Goal: Information Seeking & Learning: Learn about a topic

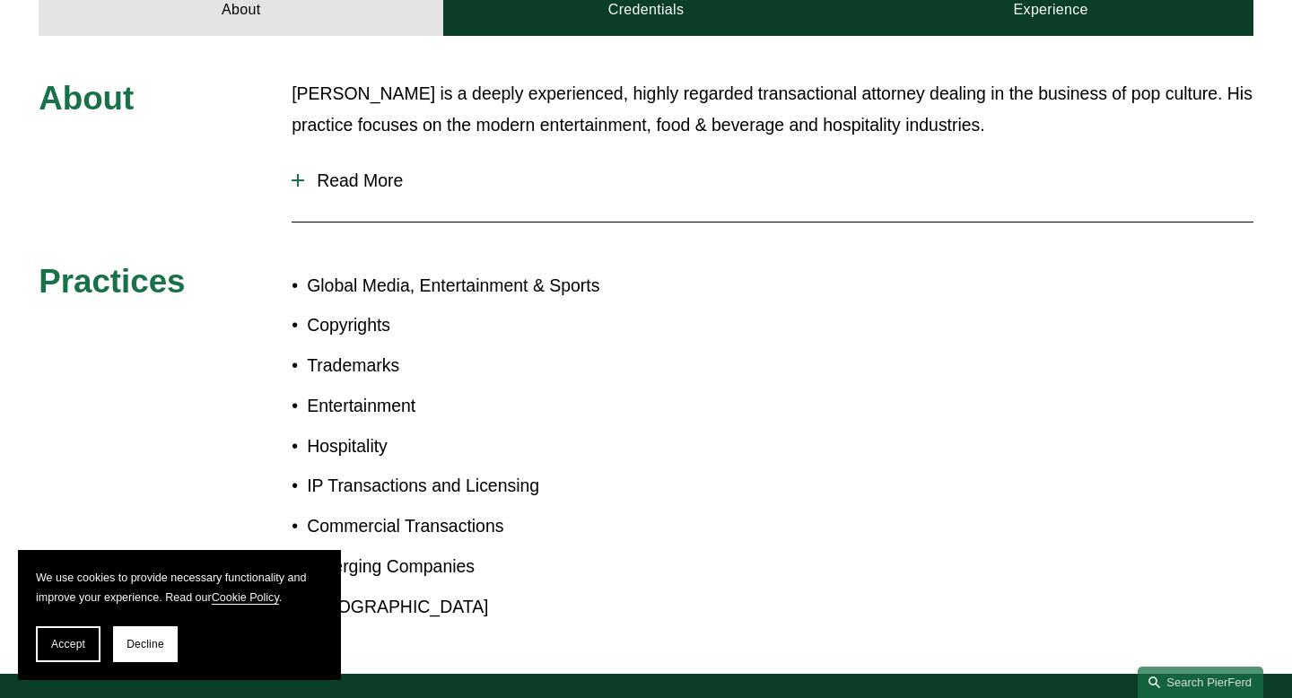
scroll to position [901, 0]
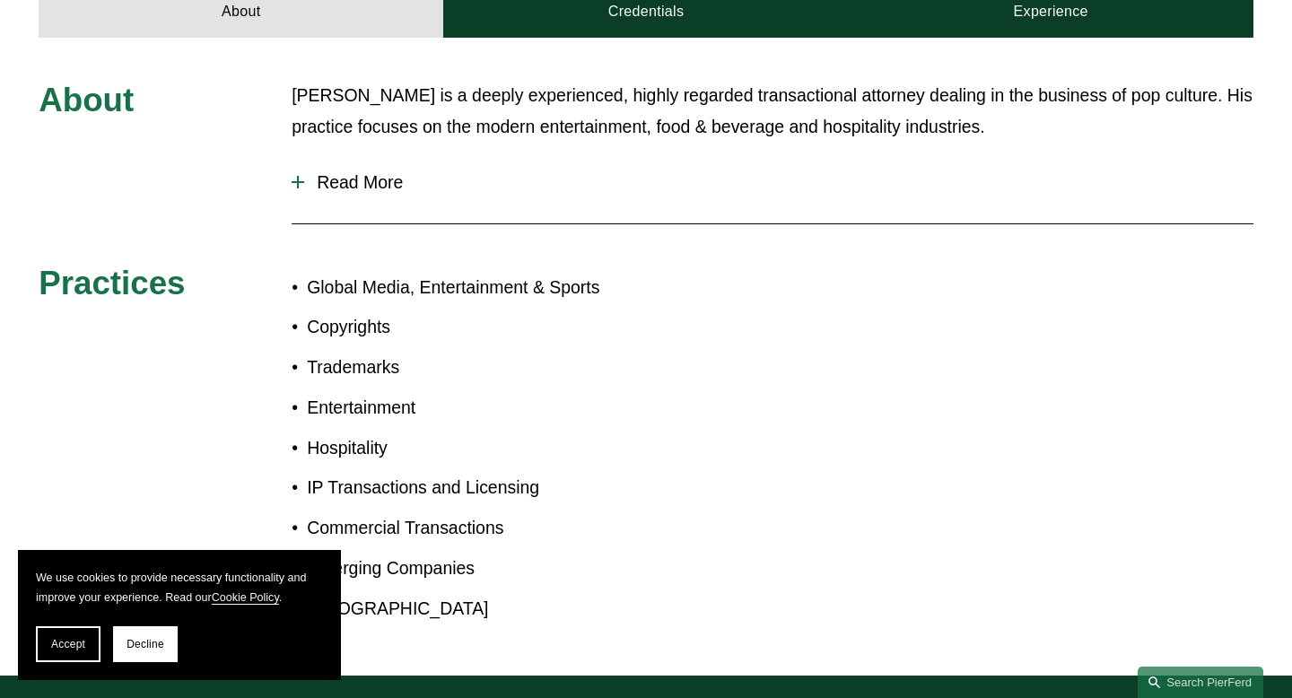
click at [356, 172] on span "Read More" at bounding box center [778, 182] width 949 height 21
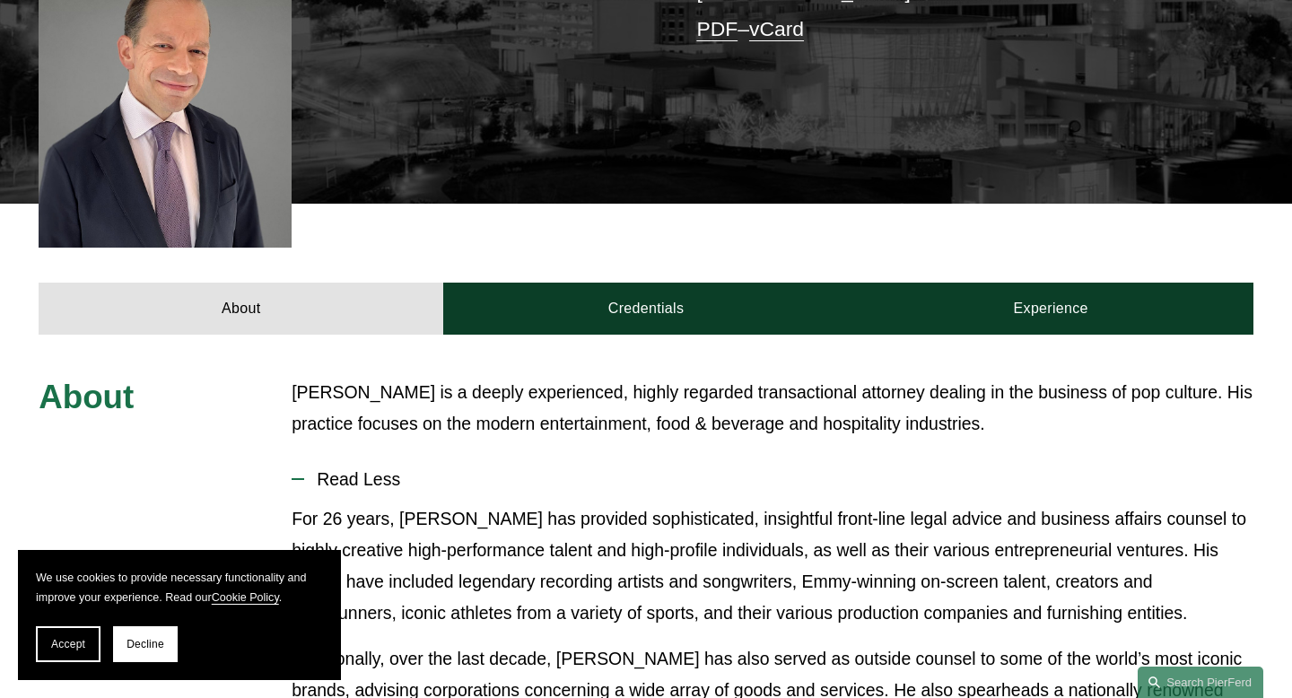
scroll to position [634, 0]
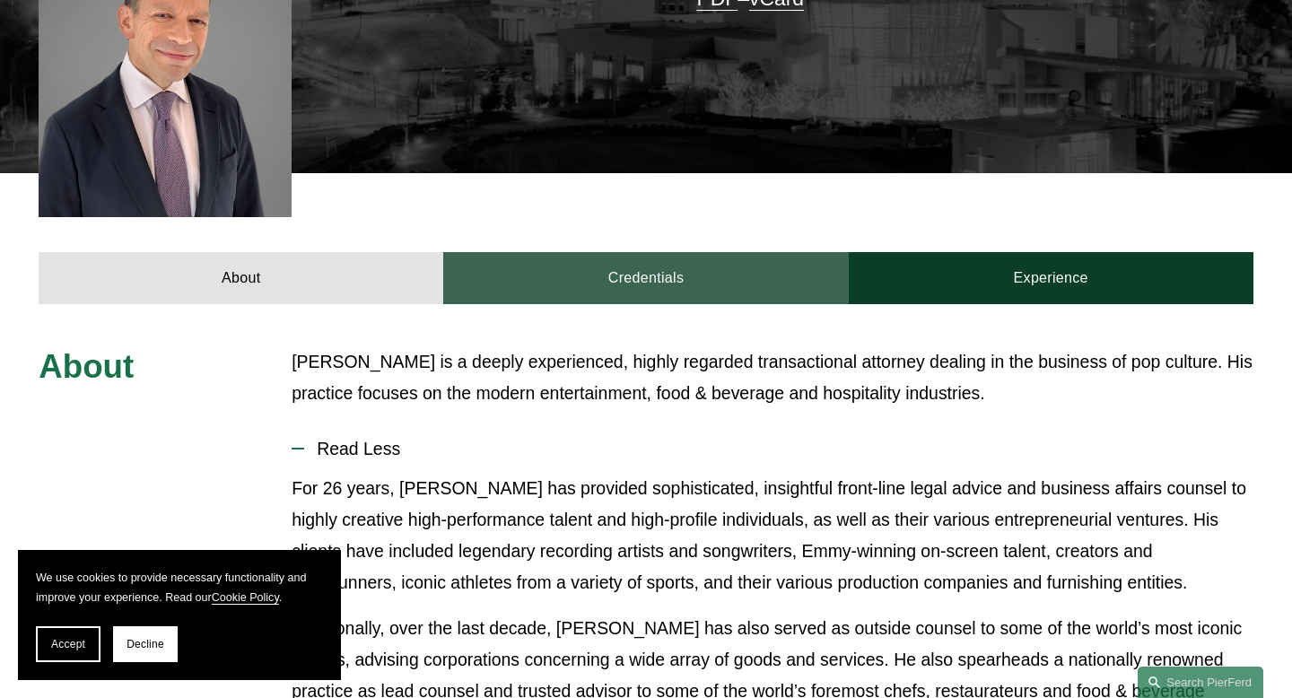
click at [705, 252] on link "Credentials" at bounding box center [645, 278] width 405 height 52
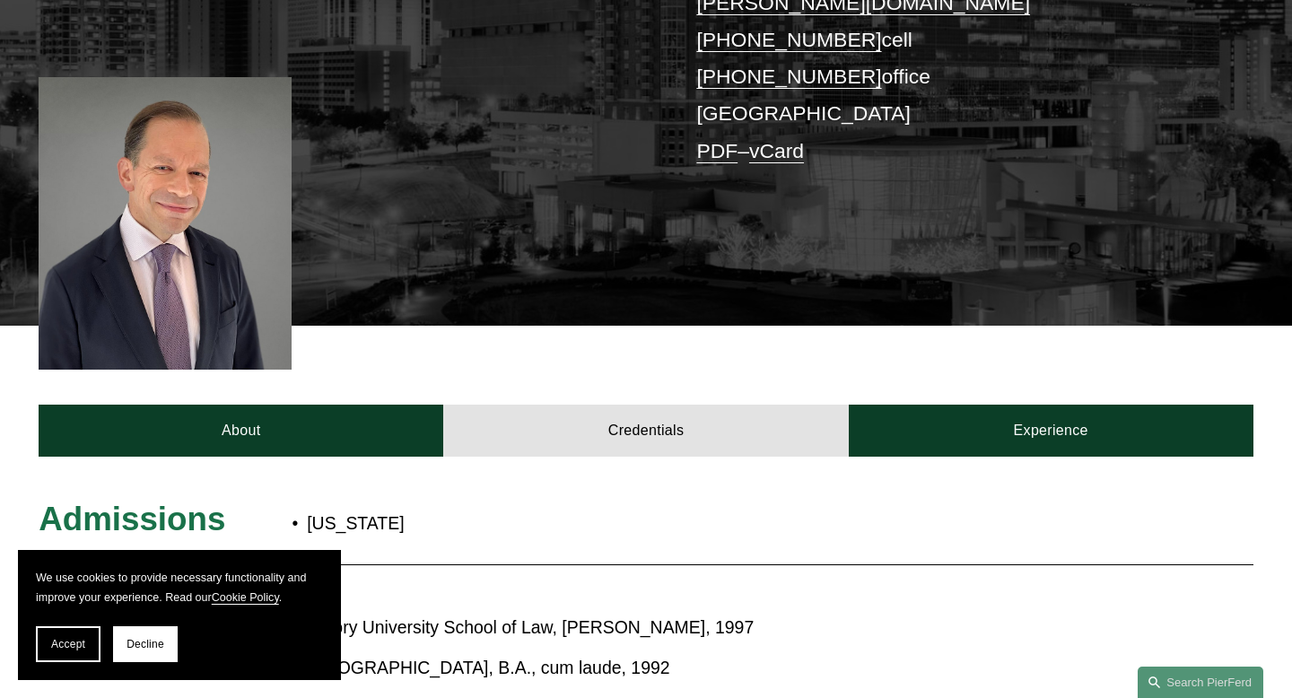
scroll to position [480, 0]
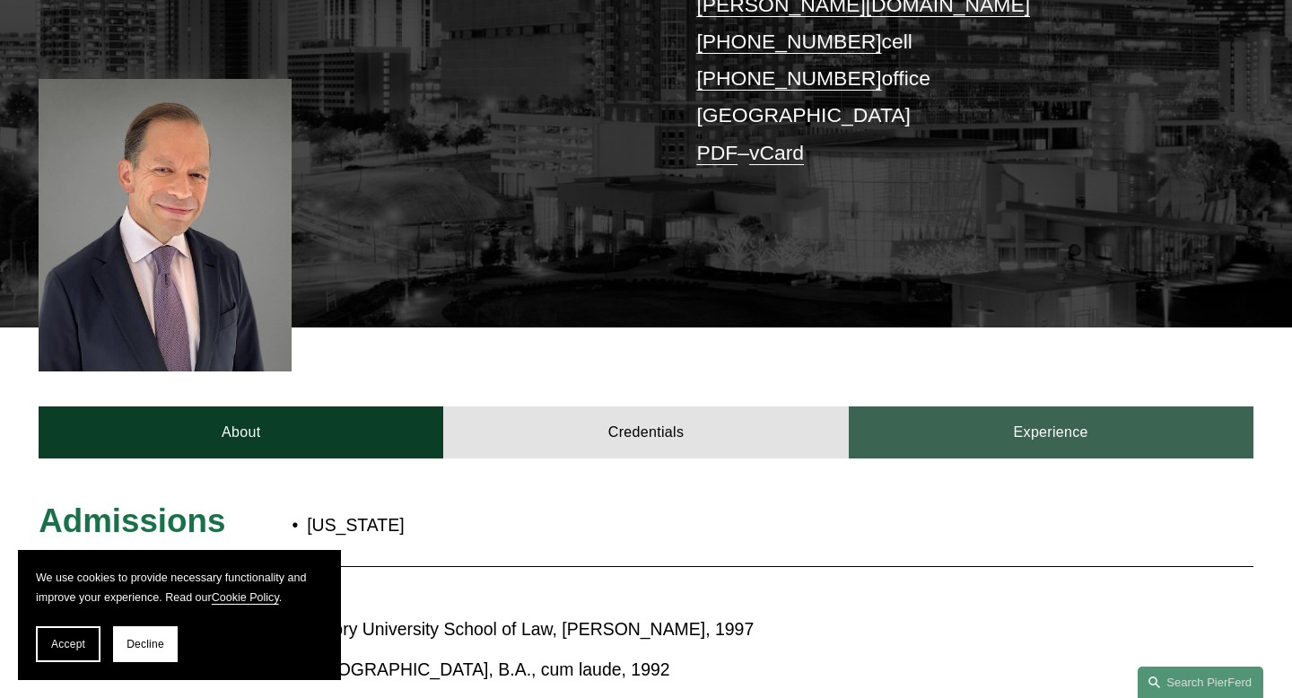
click at [986, 406] on link "Experience" at bounding box center [1051, 432] width 405 height 52
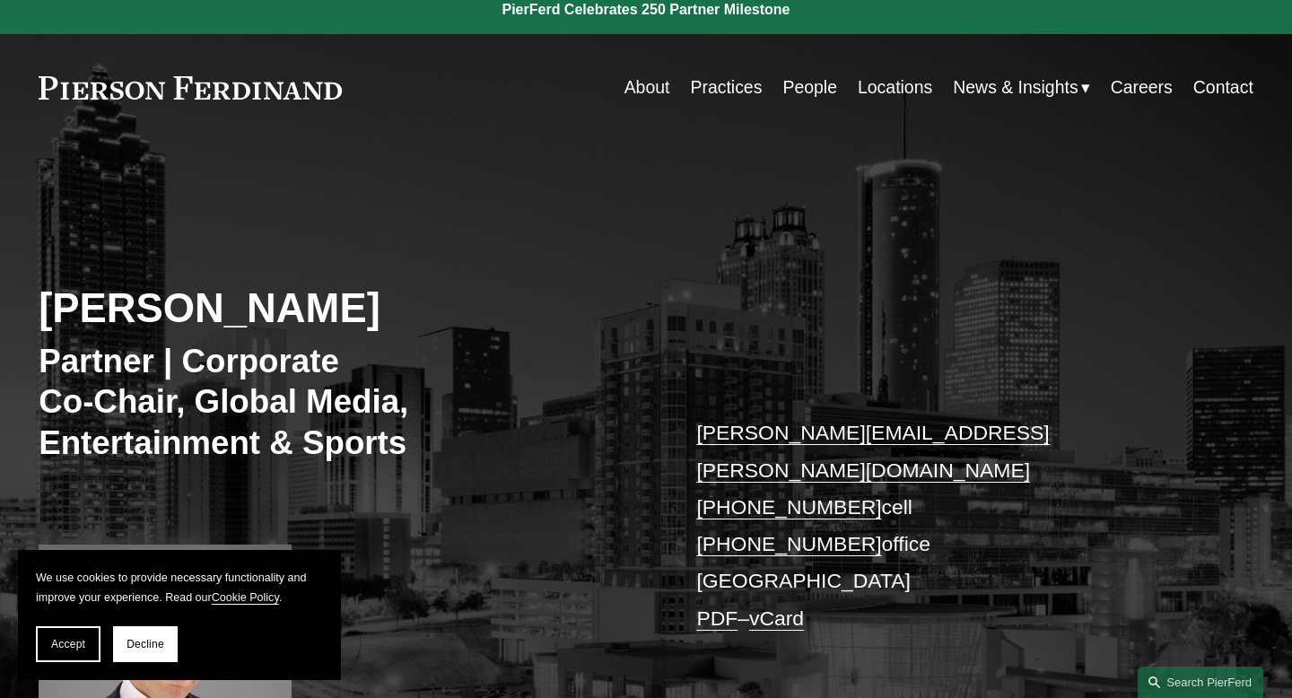
scroll to position [0, 0]
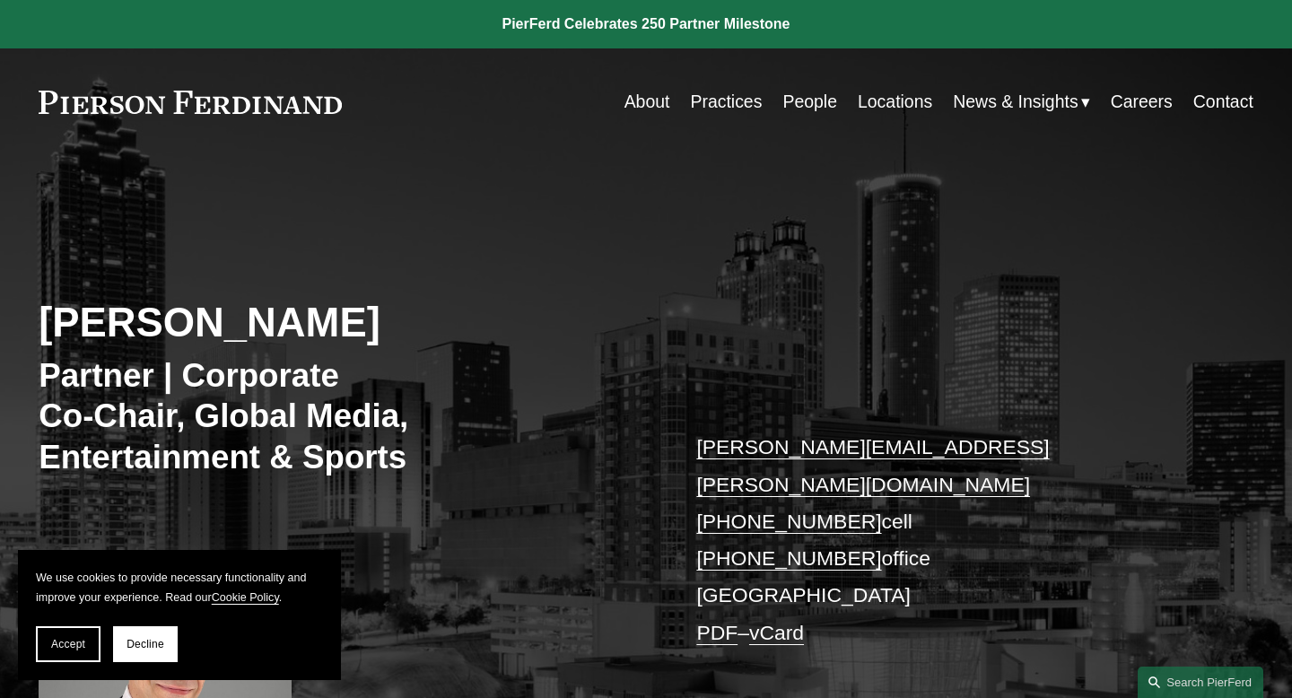
click at [283, 430] on h3 "Partner | Corporate Co-Chair, Global Media, Entertainment & Sports" at bounding box center [317, 416] width 556 height 122
click at [707, 105] on link "Practices" at bounding box center [726, 101] width 72 height 35
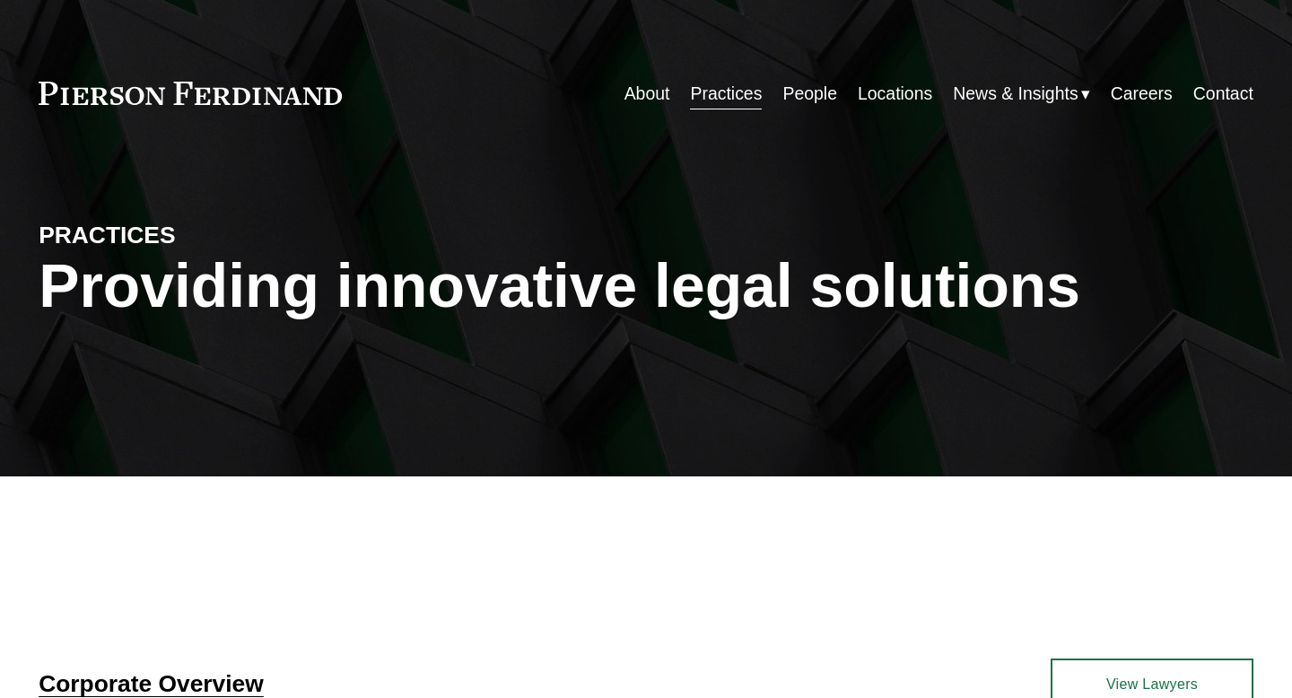
click at [807, 107] on link "People" at bounding box center [809, 93] width 55 height 35
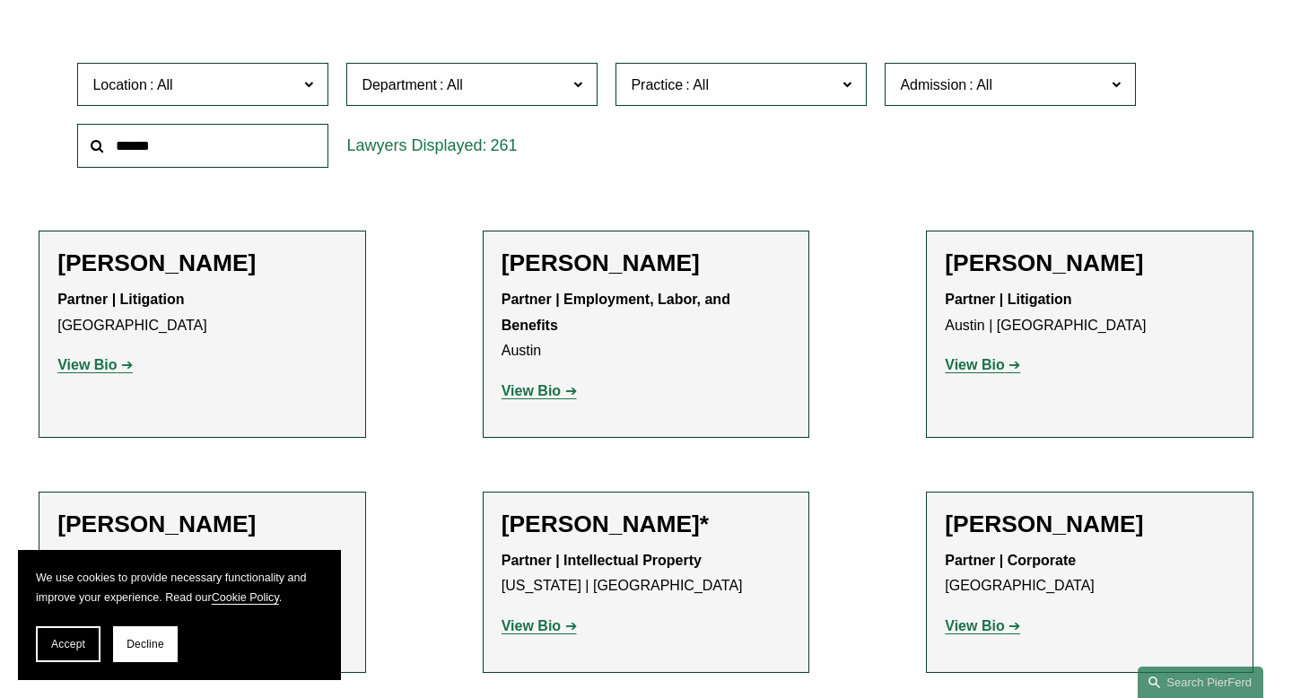
scroll to position [596, 0]
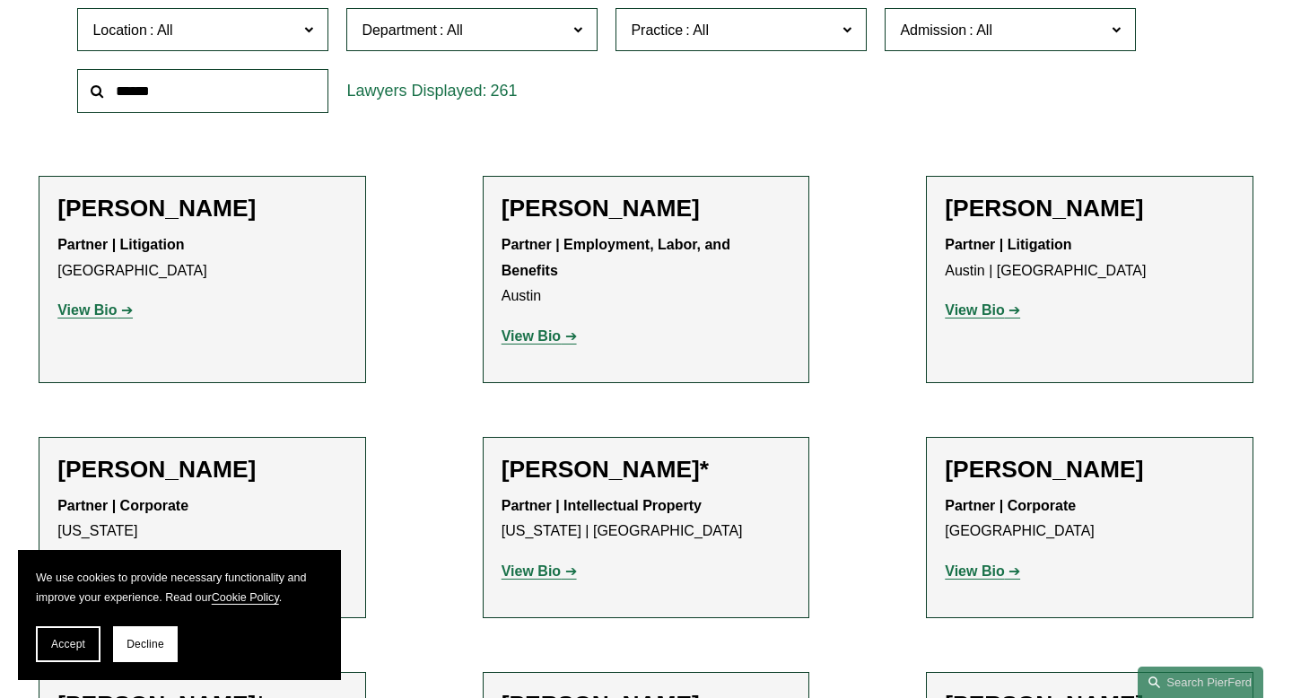
click at [444, 31] on span at bounding box center [451, 29] width 29 height 15
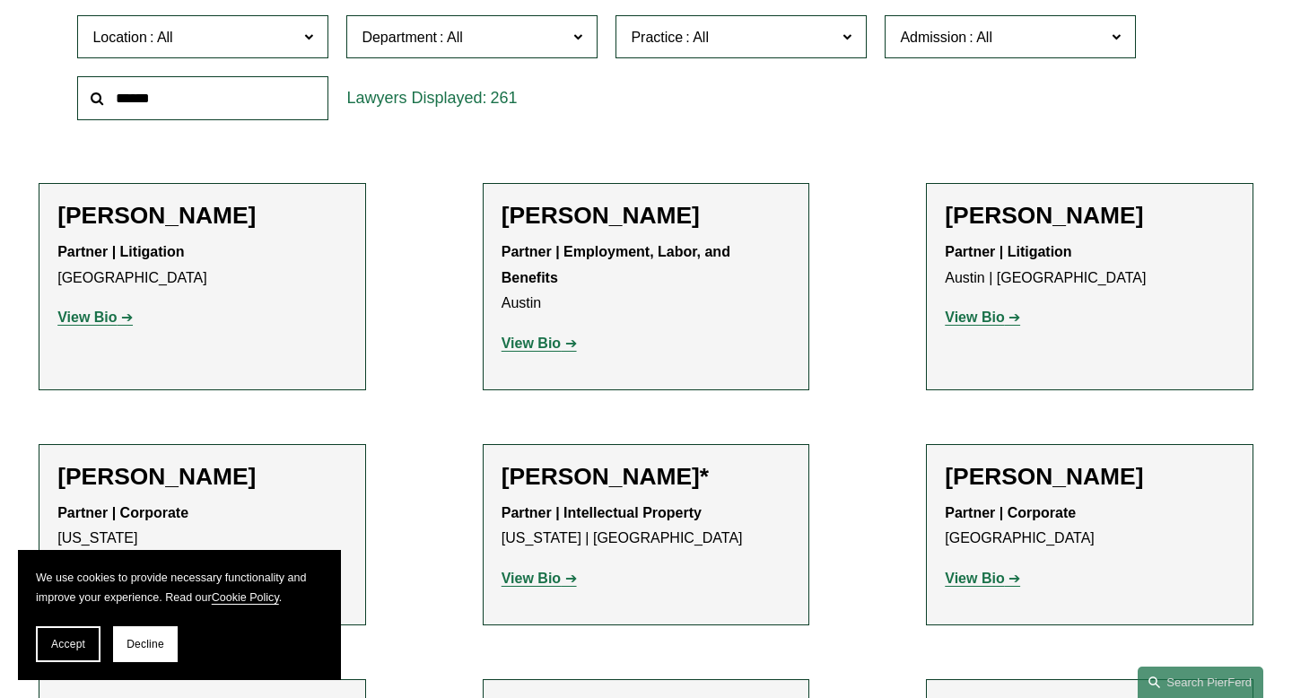
scroll to position [595, 0]
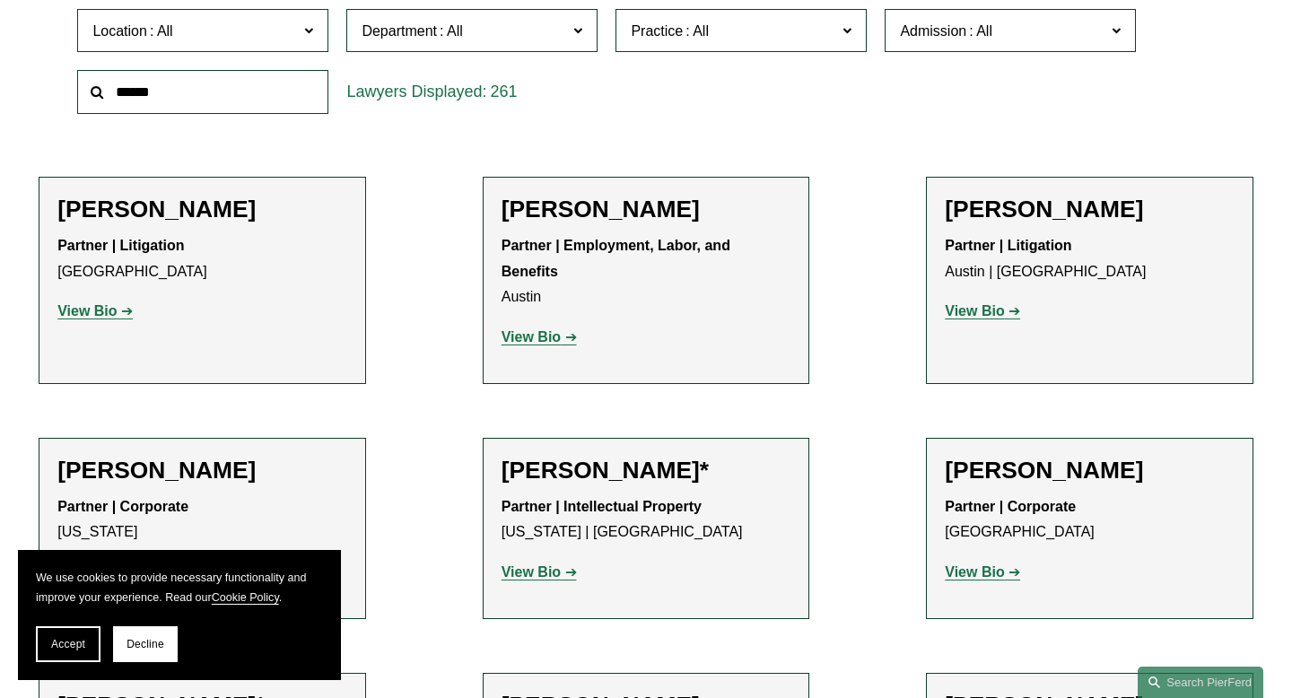
click at [743, 47] on label "Practice" at bounding box center [741, 31] width 251 height 44
click at [0, 0] on link "Entertainment" at bounding box center [0, 0] width 0 height 0
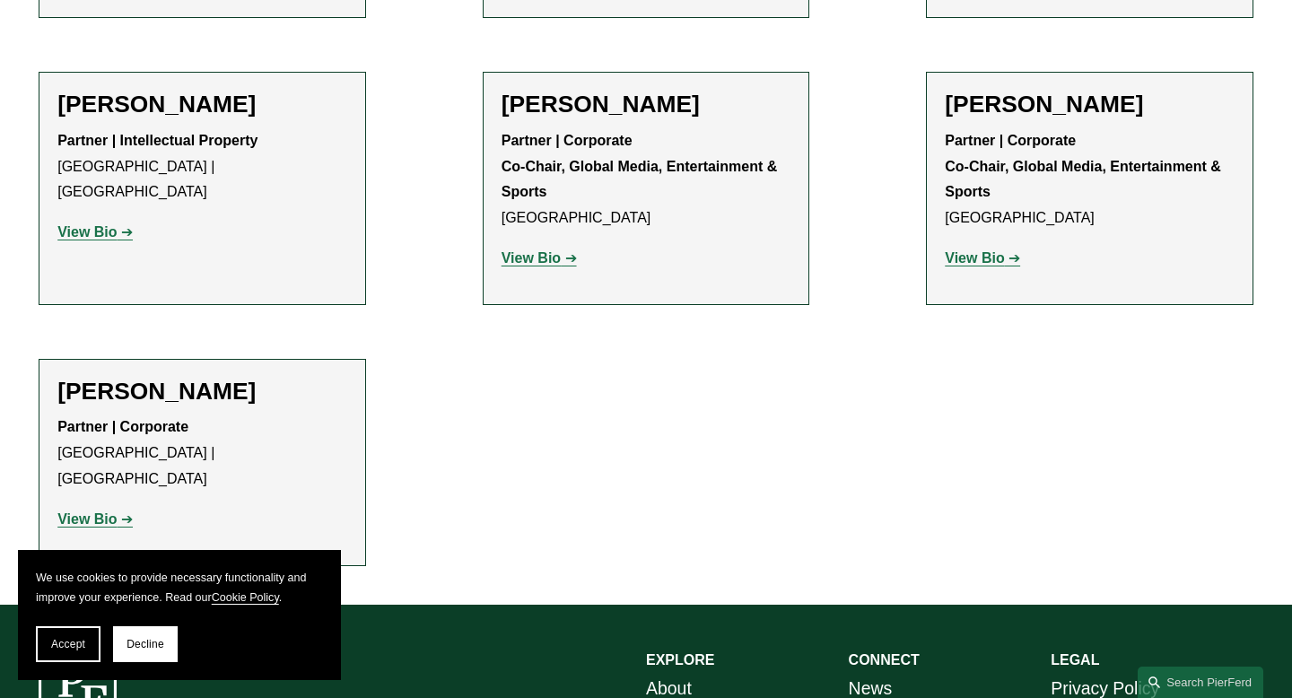
scroll to position [994, 0]
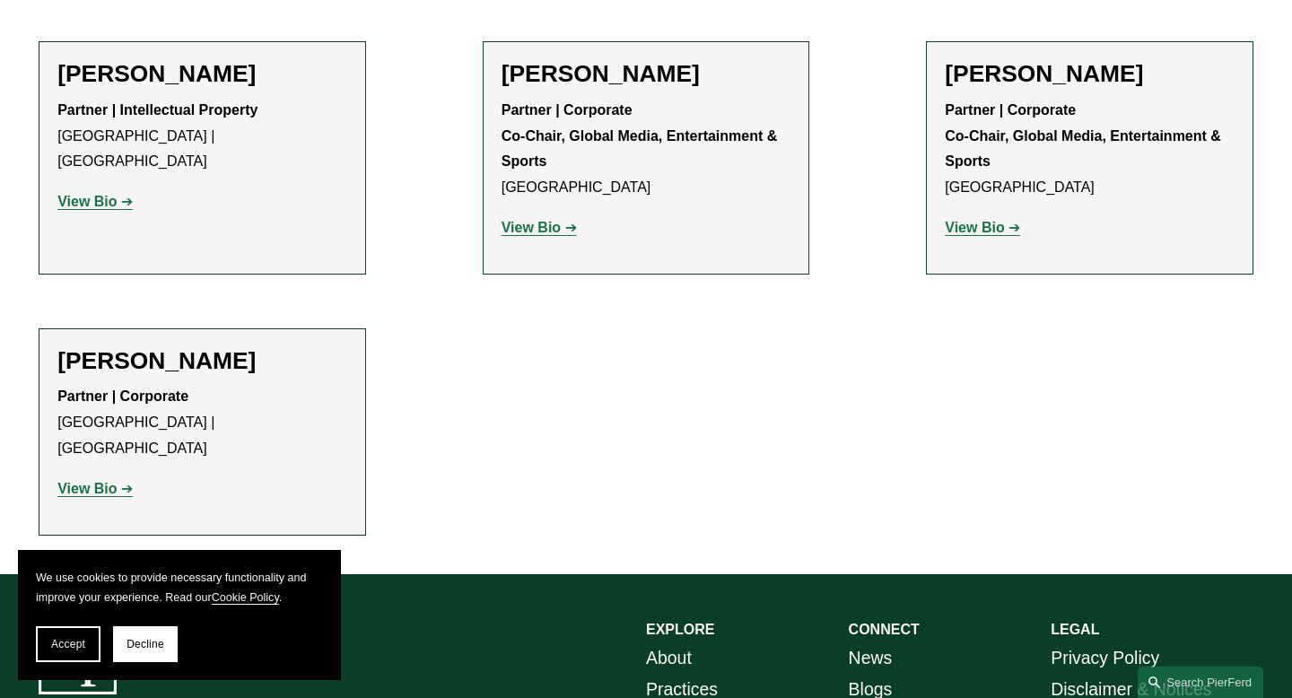
click at [89, 481] on strong "View Bio" at bounding box center [86, 488] width 59 height 15
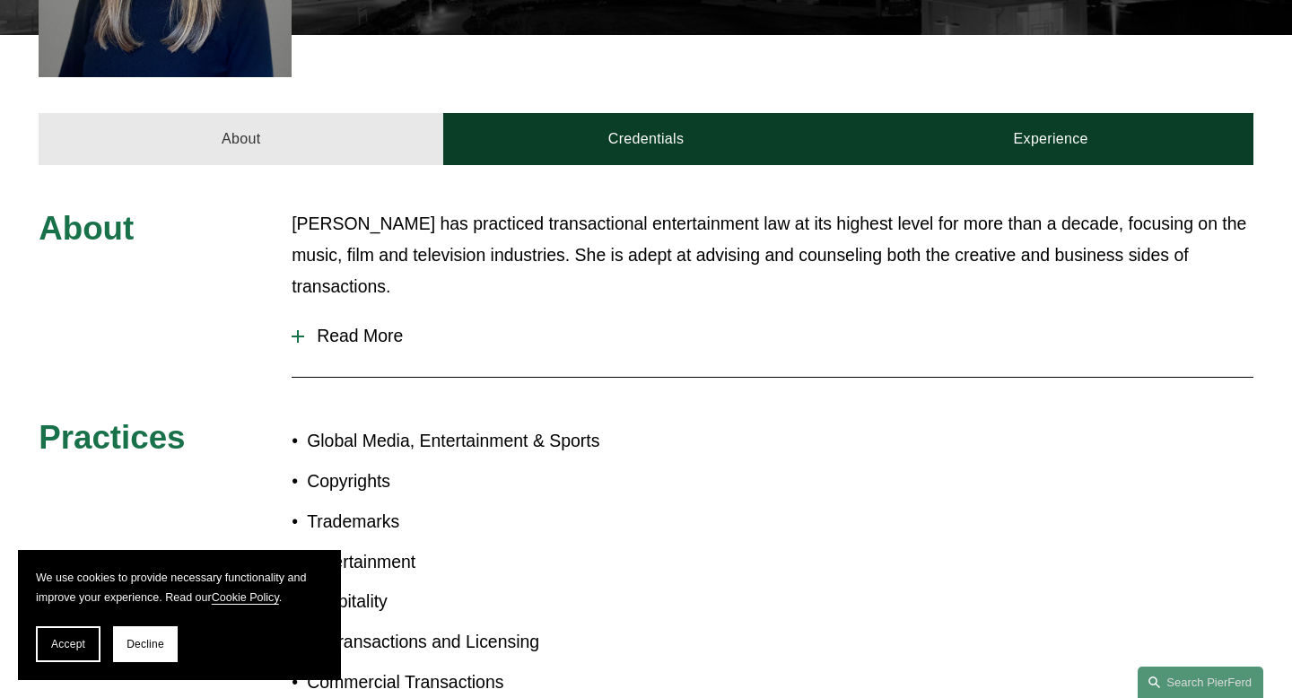
scroll to position [686, 0]
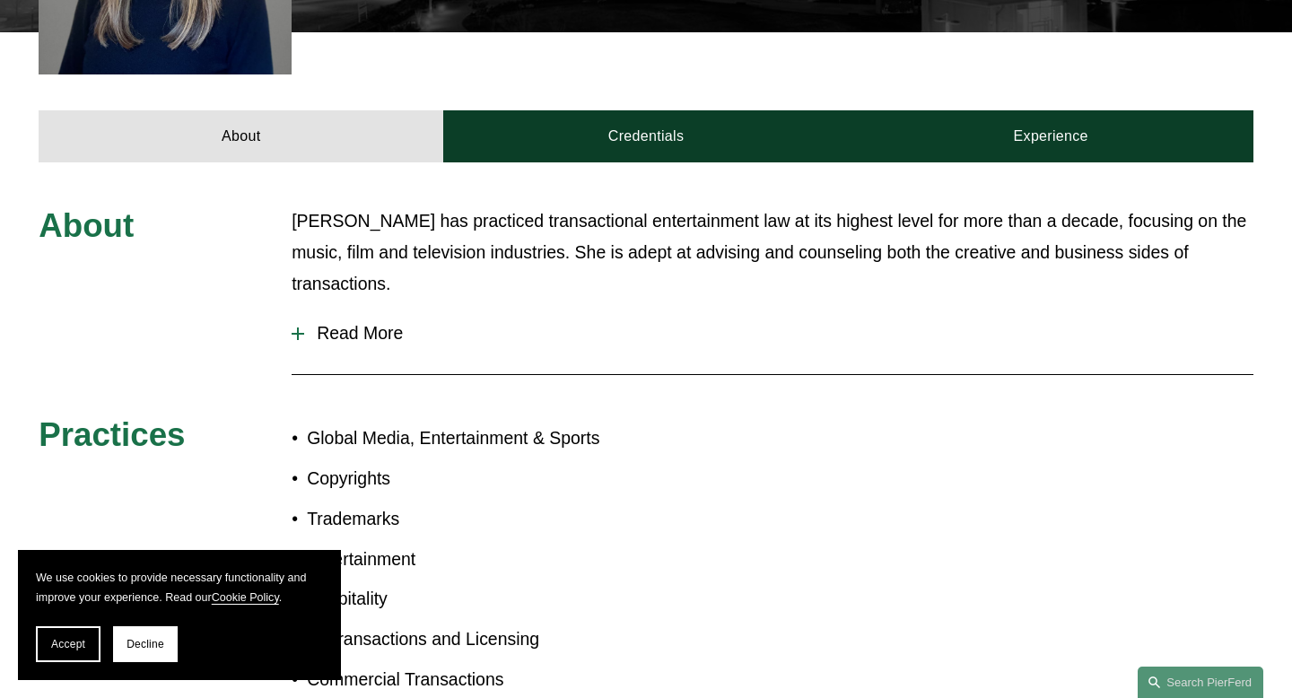
click at [366, 323] on span "Read More" at bounding box center [778, 333] width 949 height 21
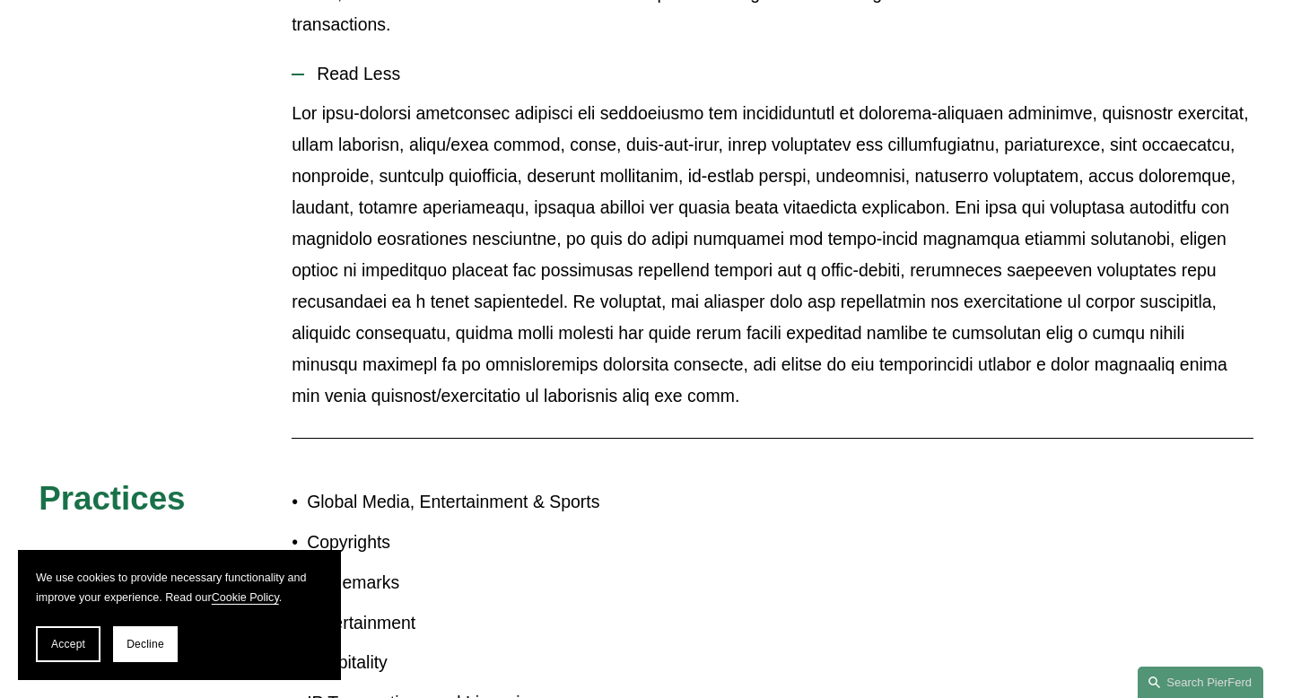
scroll to position [498, 0]
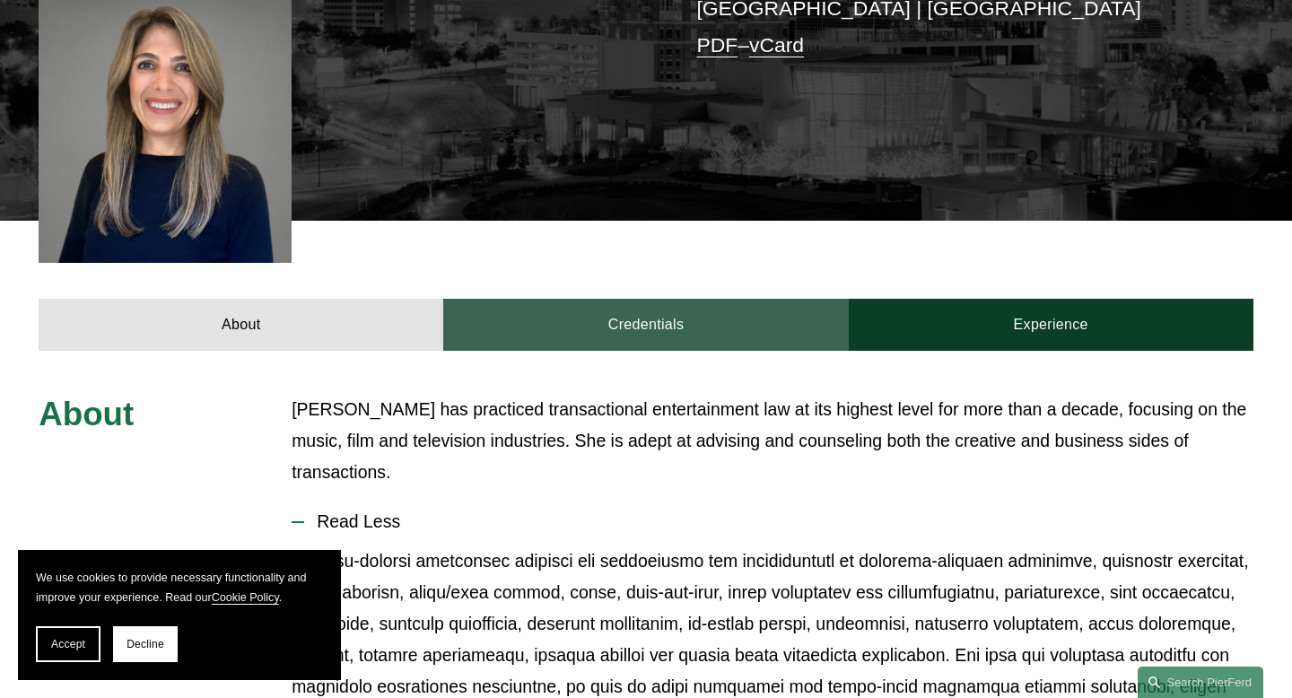
click at [615, 307] on link "Credentials" at bounding box center [645, 325] width 405 height 52
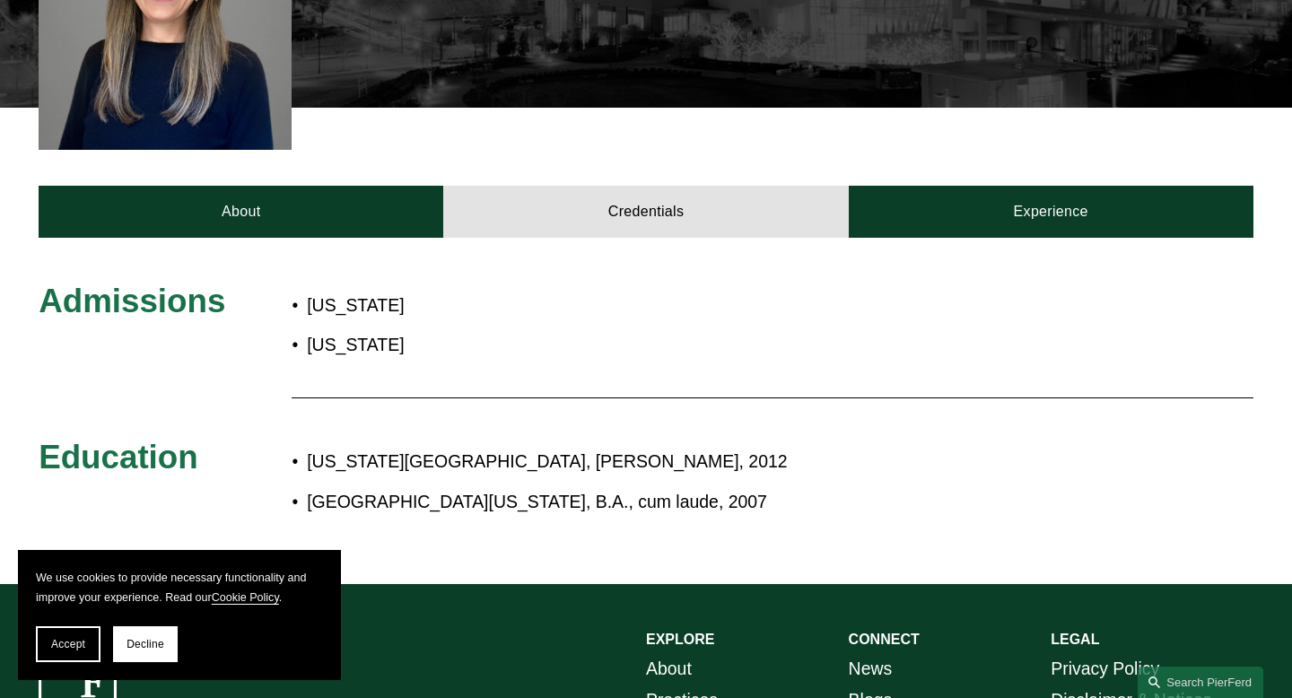
scroll to position [611, 0]
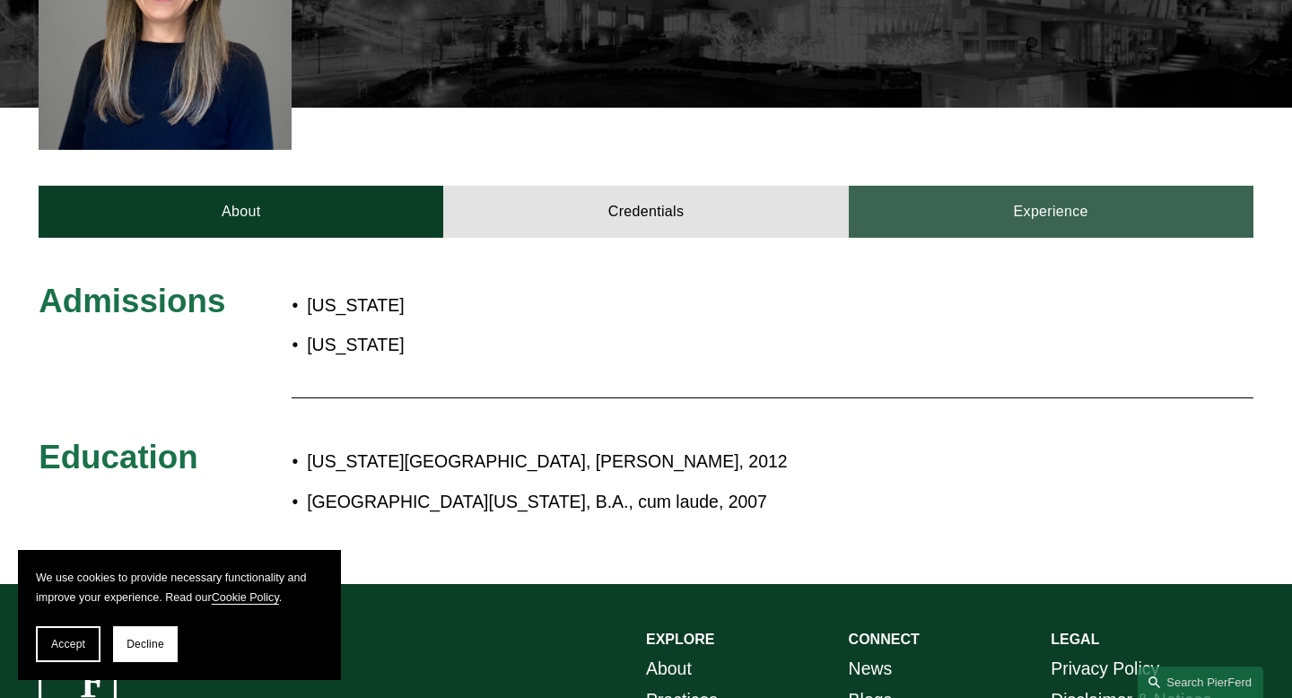
click at [1027, 186] on link "Experience" at bounding box center [1051, 212] width 405 height 52
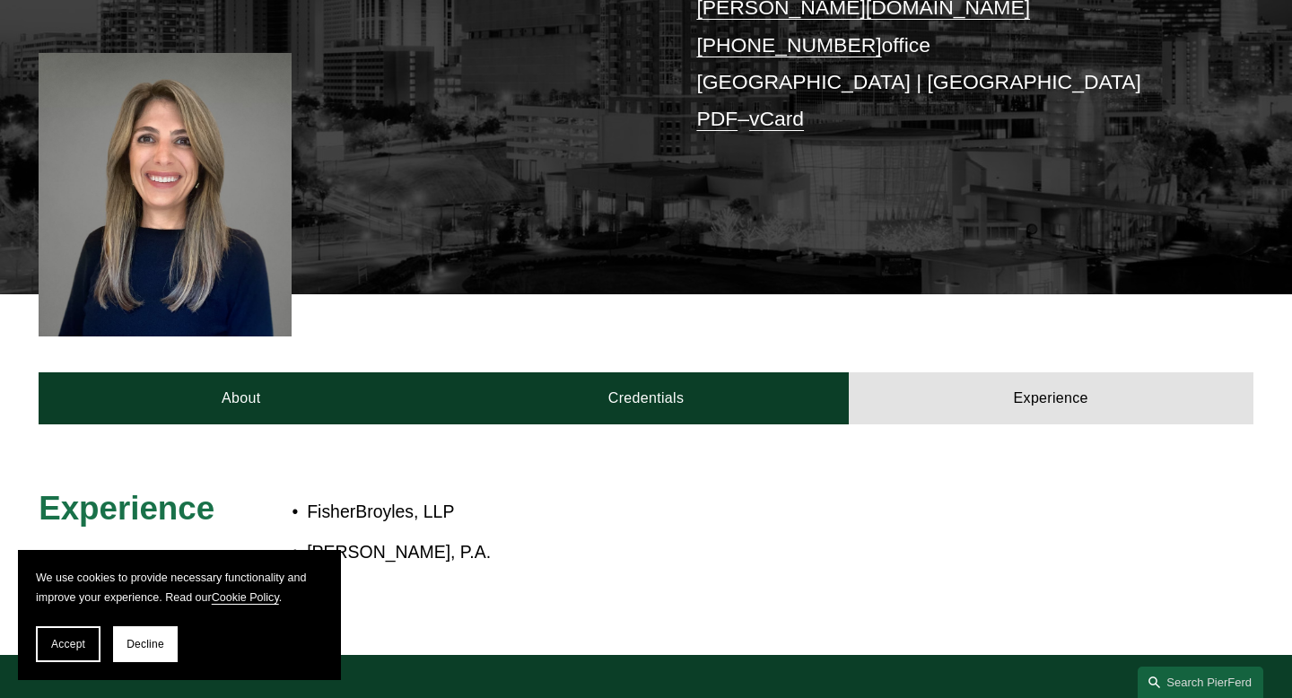
scroll to position [389, 0]
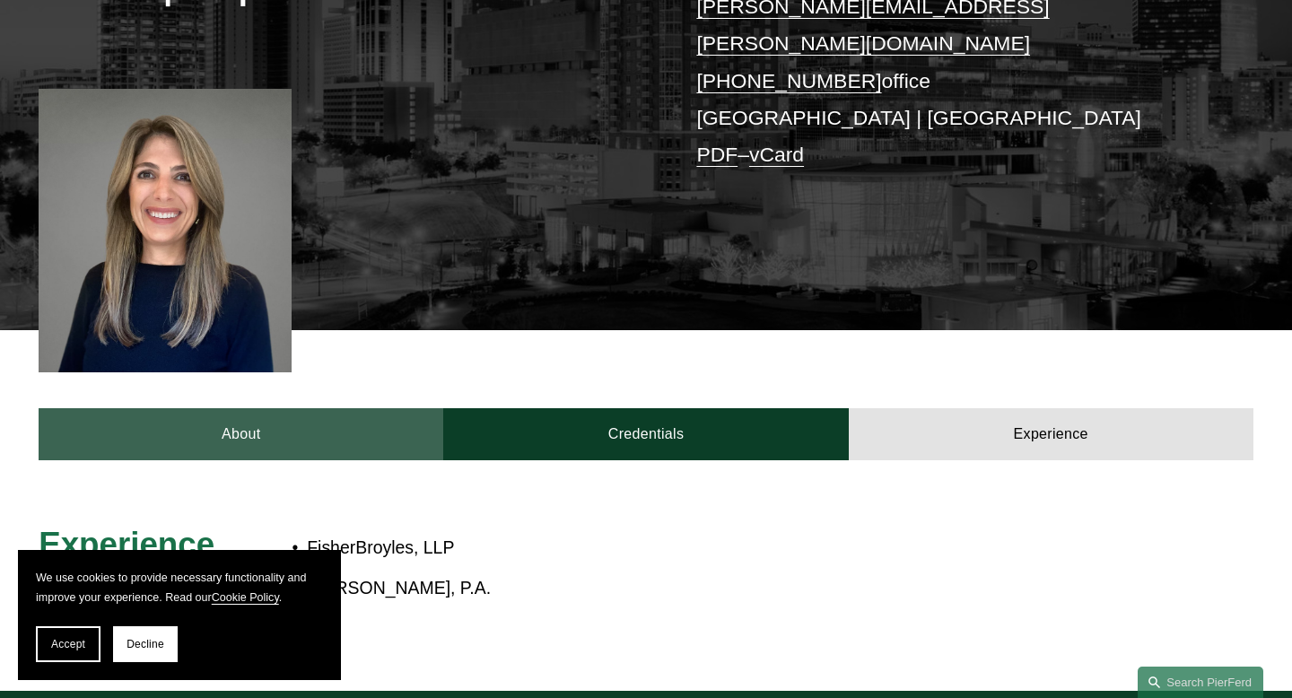
click at [319, 408] on link "About" at bounding box center [241, 434] width 405 height 52
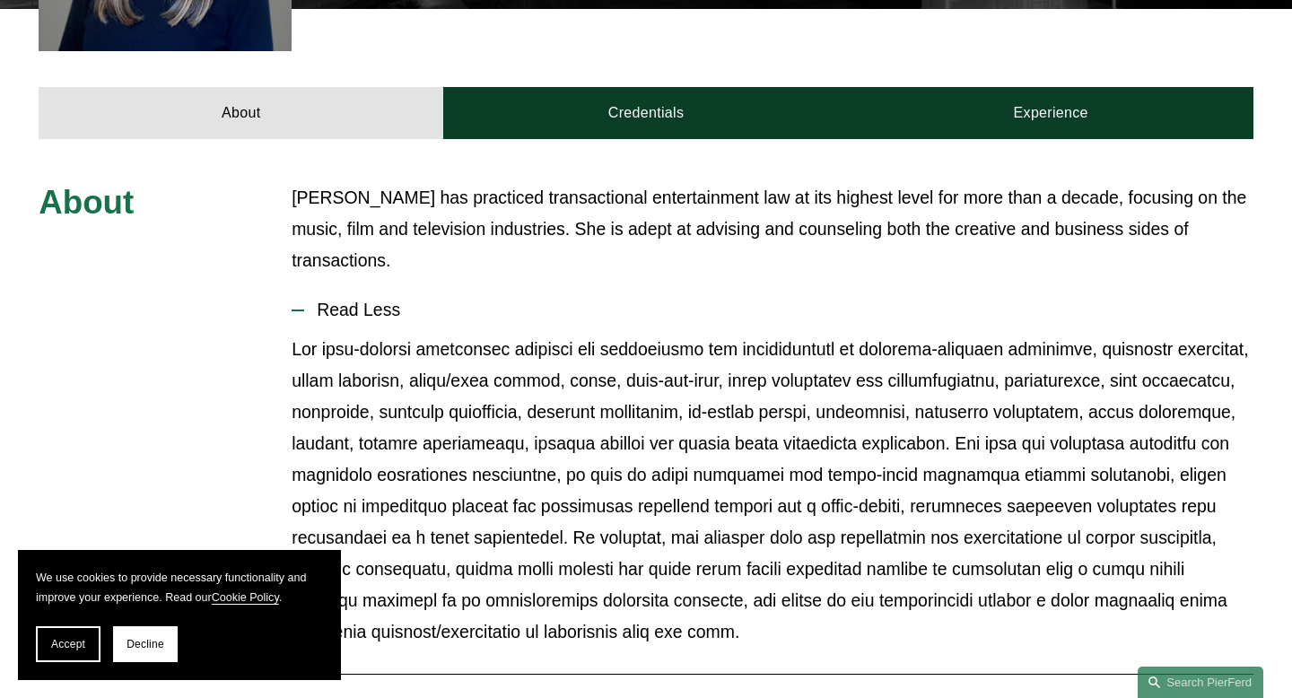
scroll to position [701, 0]
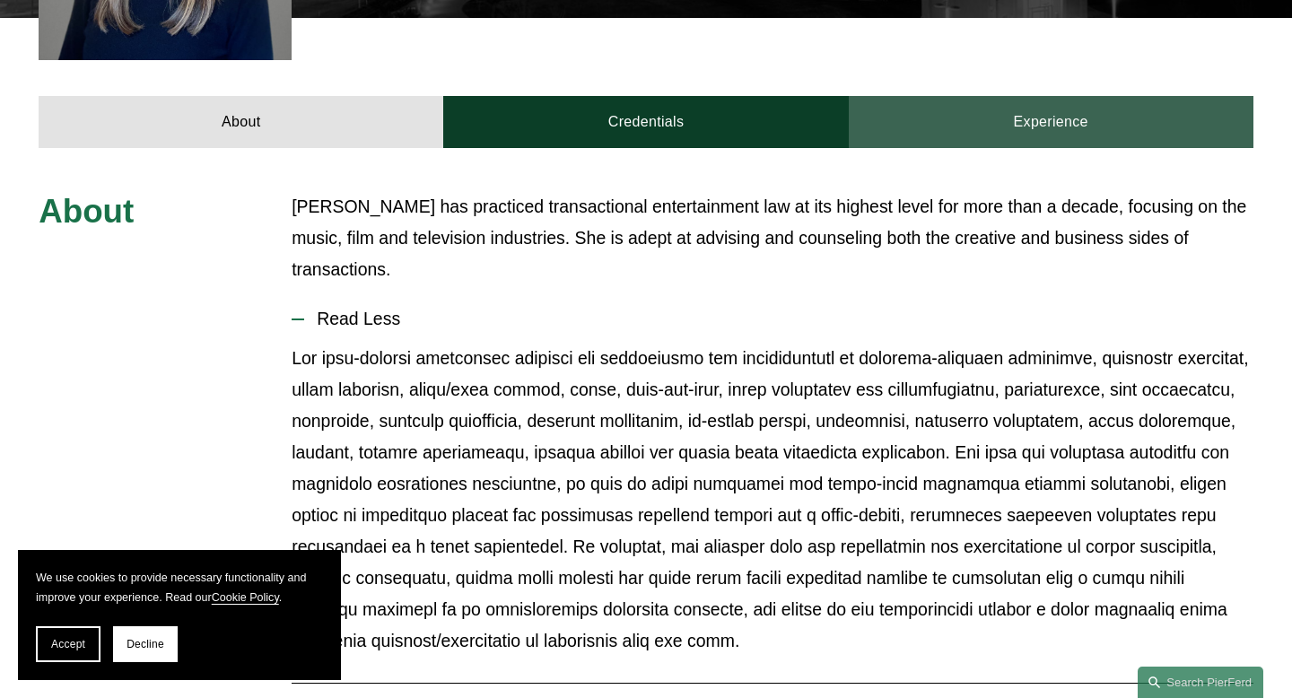
click at [1009, 96] on link "Experience" at bounding box center [1051, 122] width 405 height 52
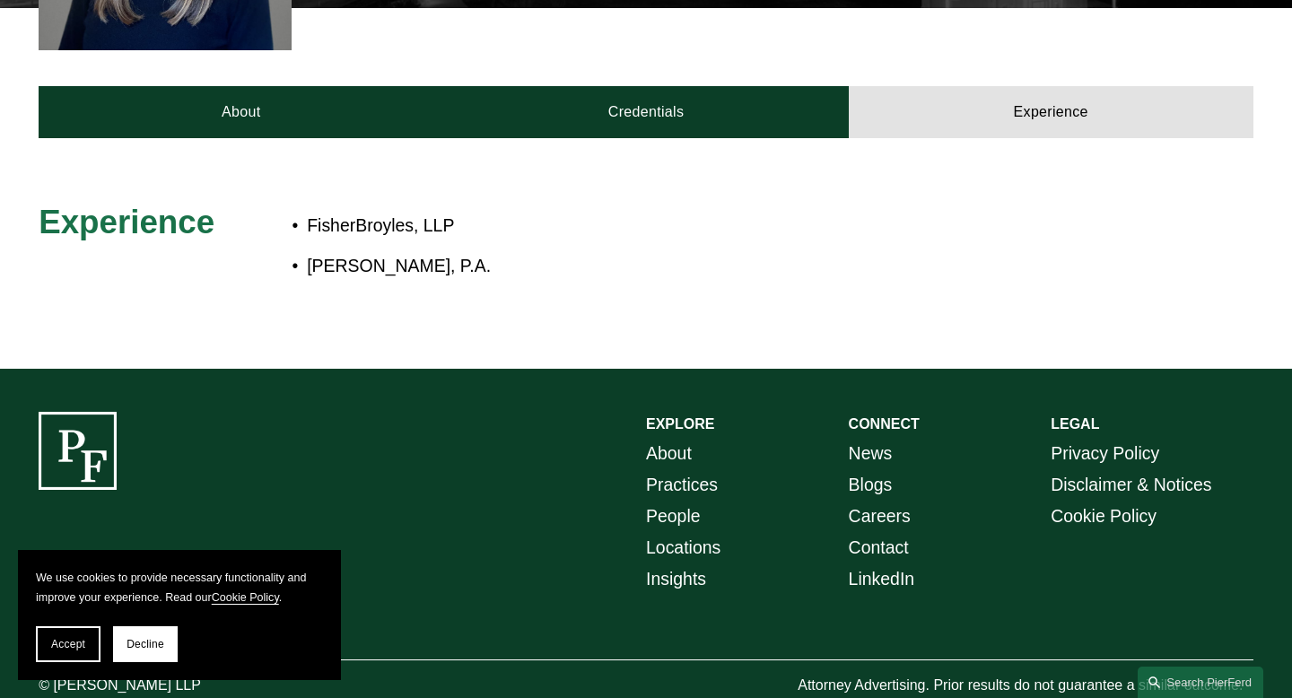
scroll to position [714, 0]
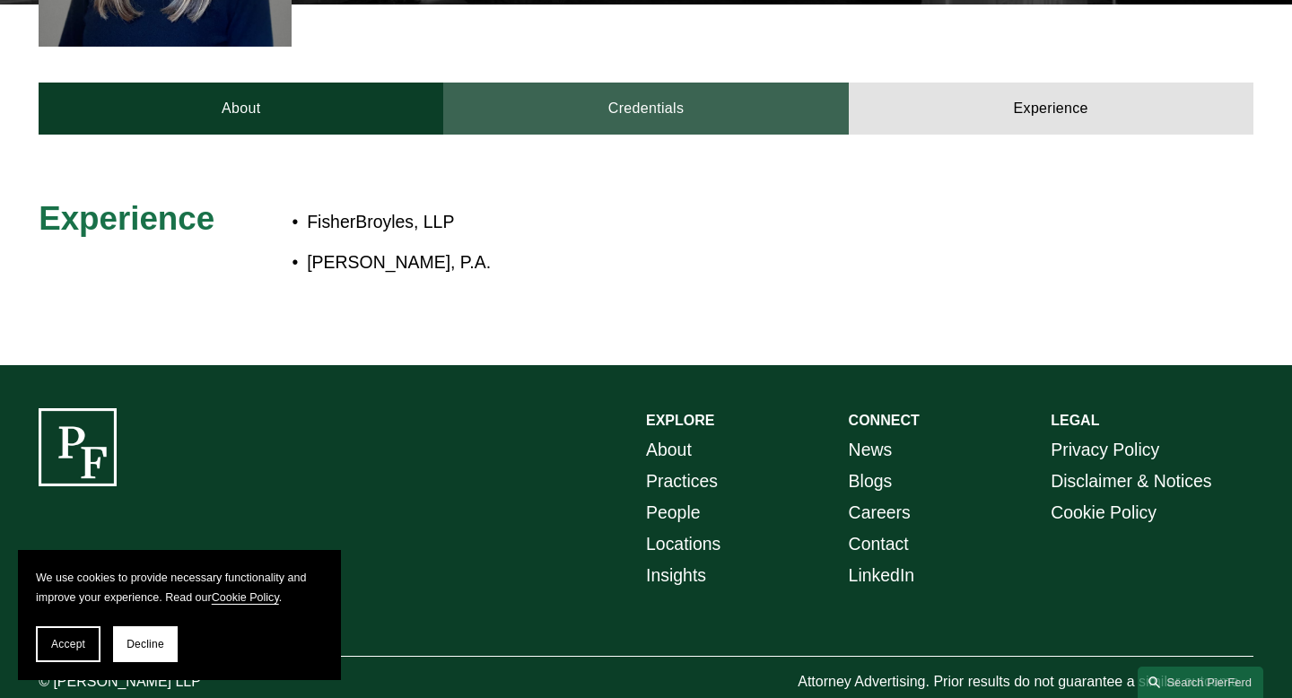
click at [736, 95] on link "Credentials" at bounding box center [645, 109] width 405 height 52
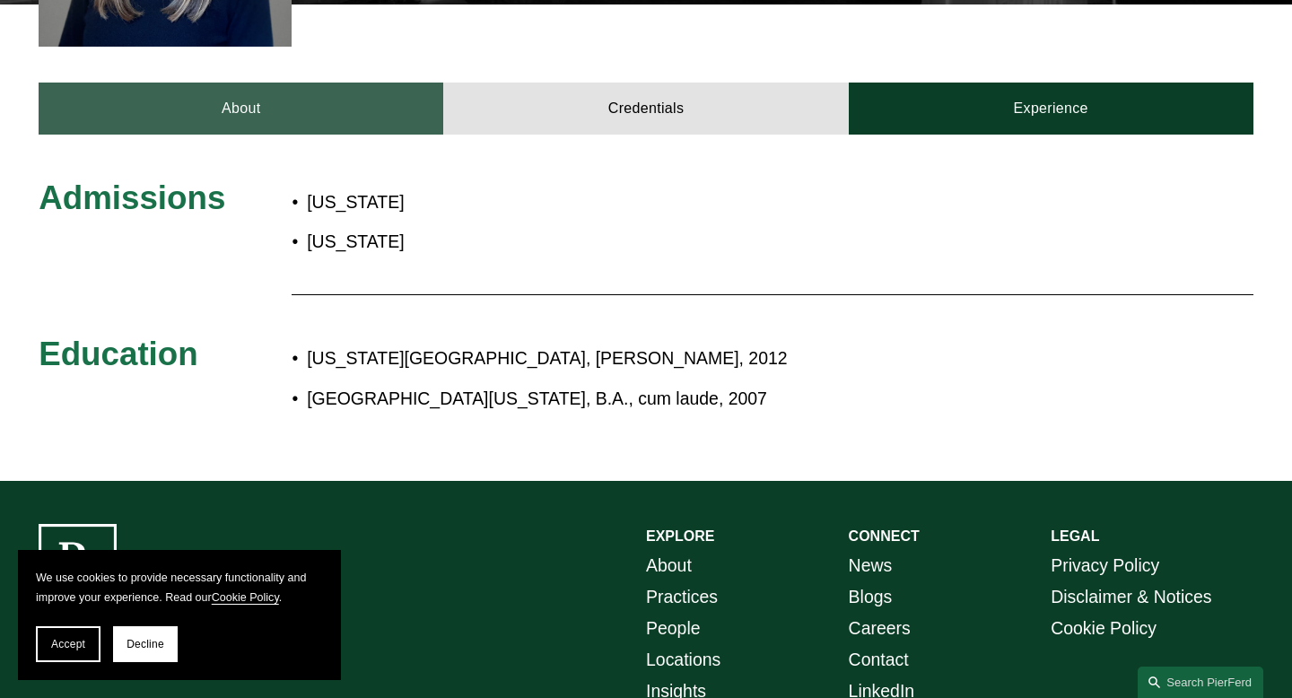
click at [157, 83] on link "About" at bounding box center [241, 109] width 405 height 52
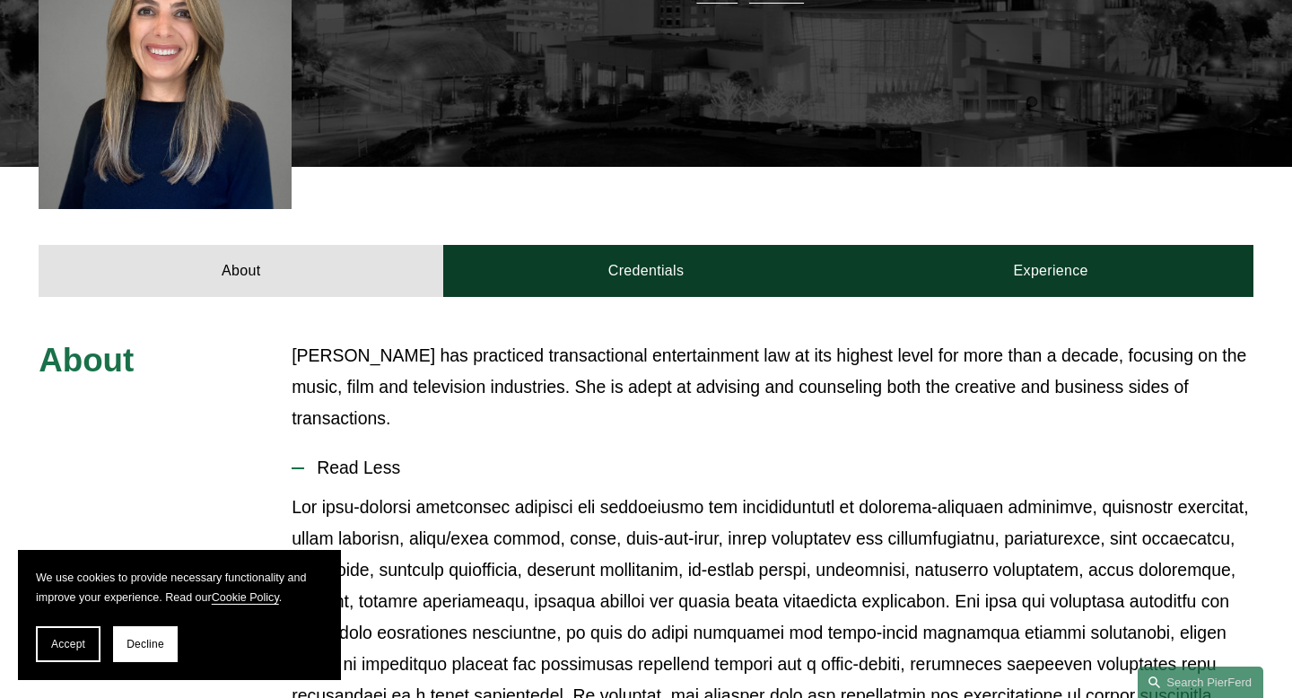
scroll to position [517, 0]
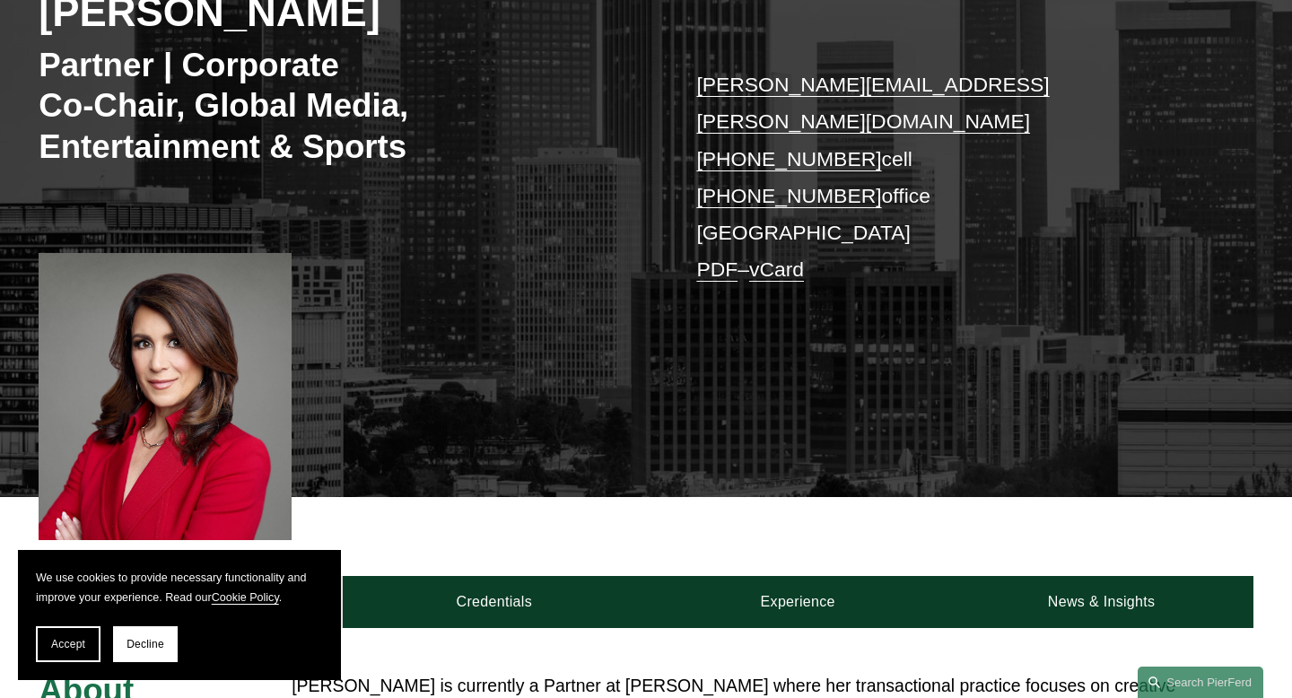
scroll to position [311, 0]
